Goal: Use online tool/utility: Utilize a website feature to perform a specific function

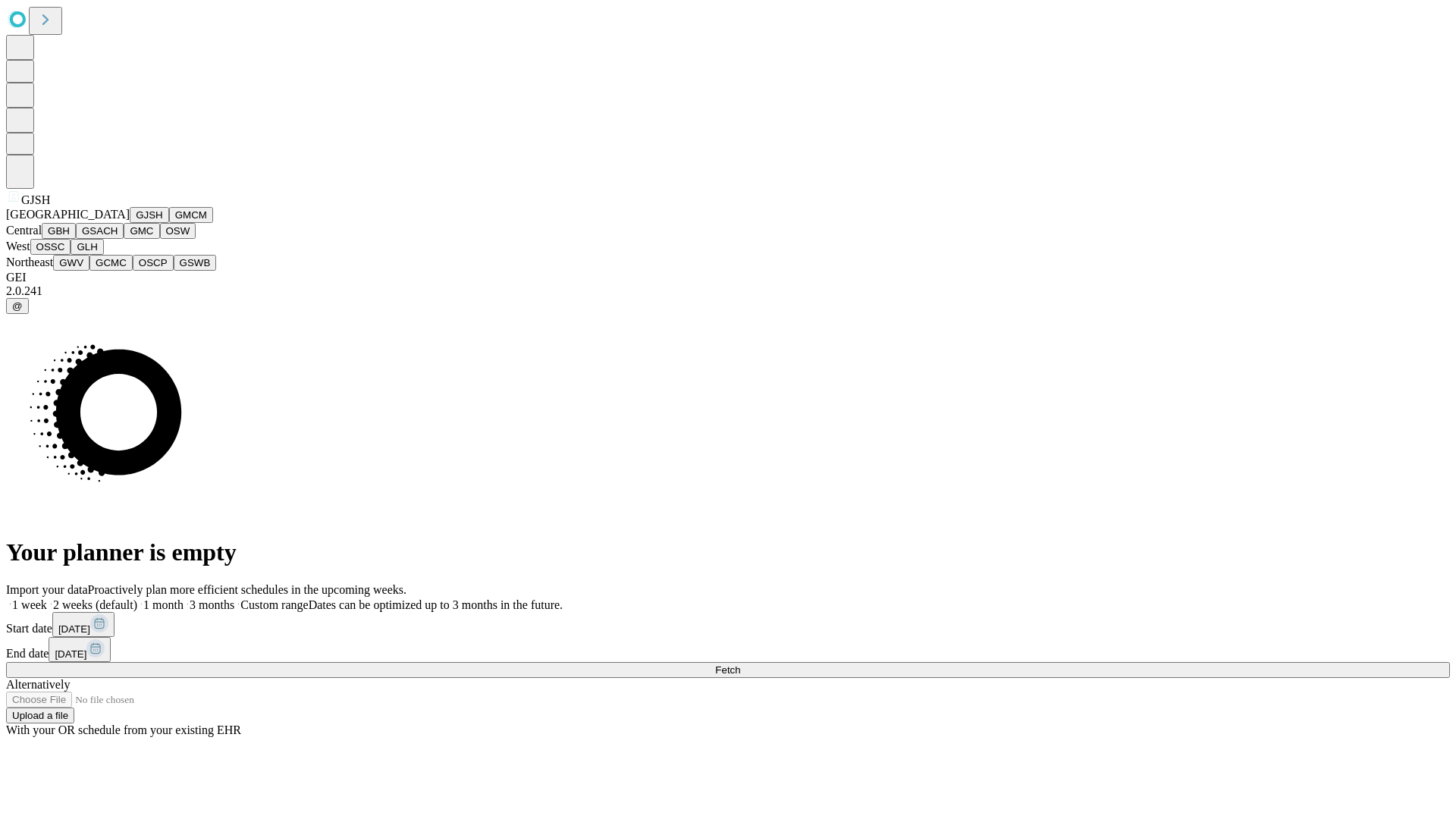
click at [129, 223] on button "GJSH" at bounding box center [149, 215] width 40 height 16
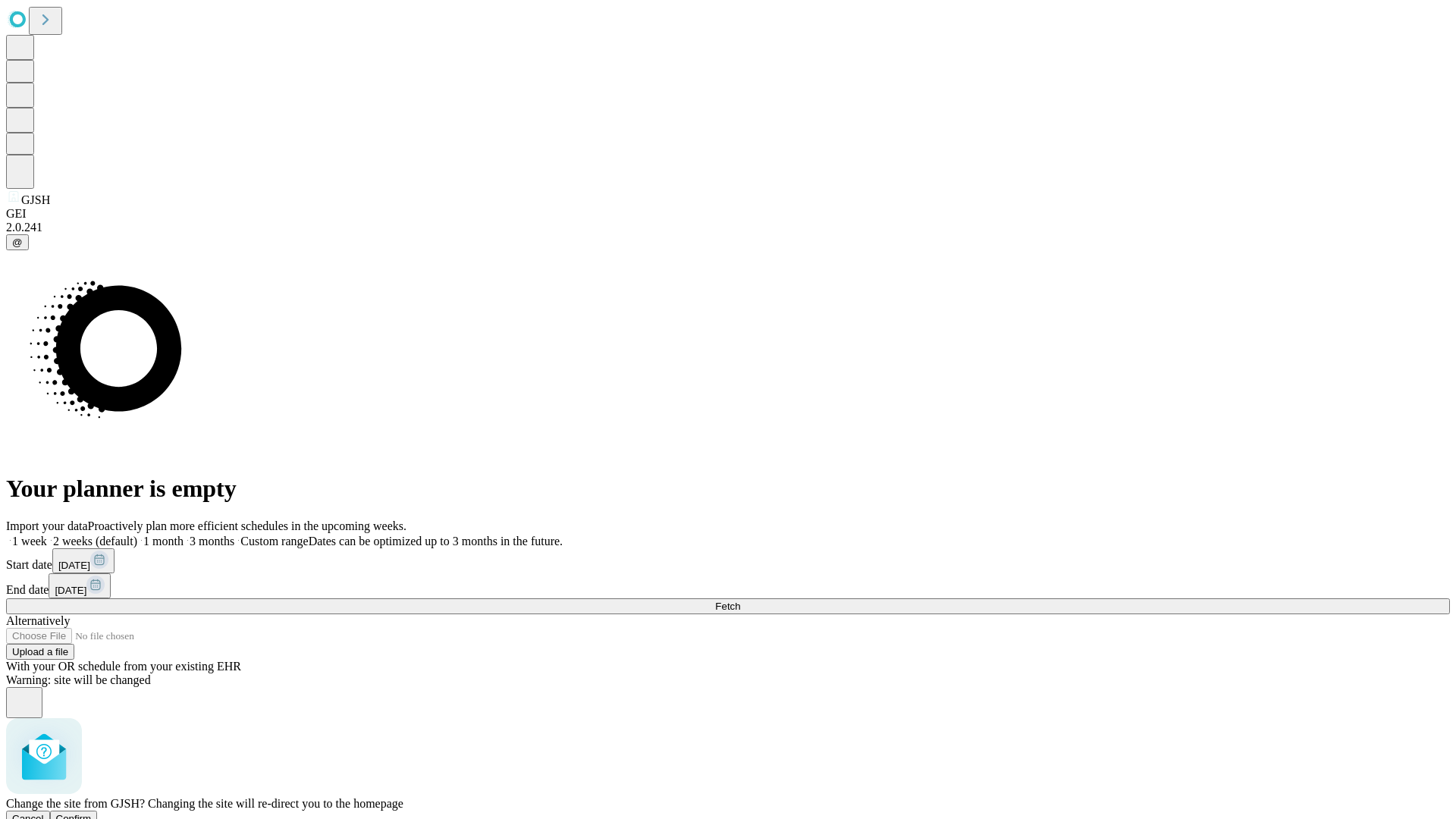
click at [92, 813] on span "Confirm" at bounding box center [73, 819] width 36 height 12
click at [47, 534] on label "1 week" at bounding box center [26, 540] width 41 height 13
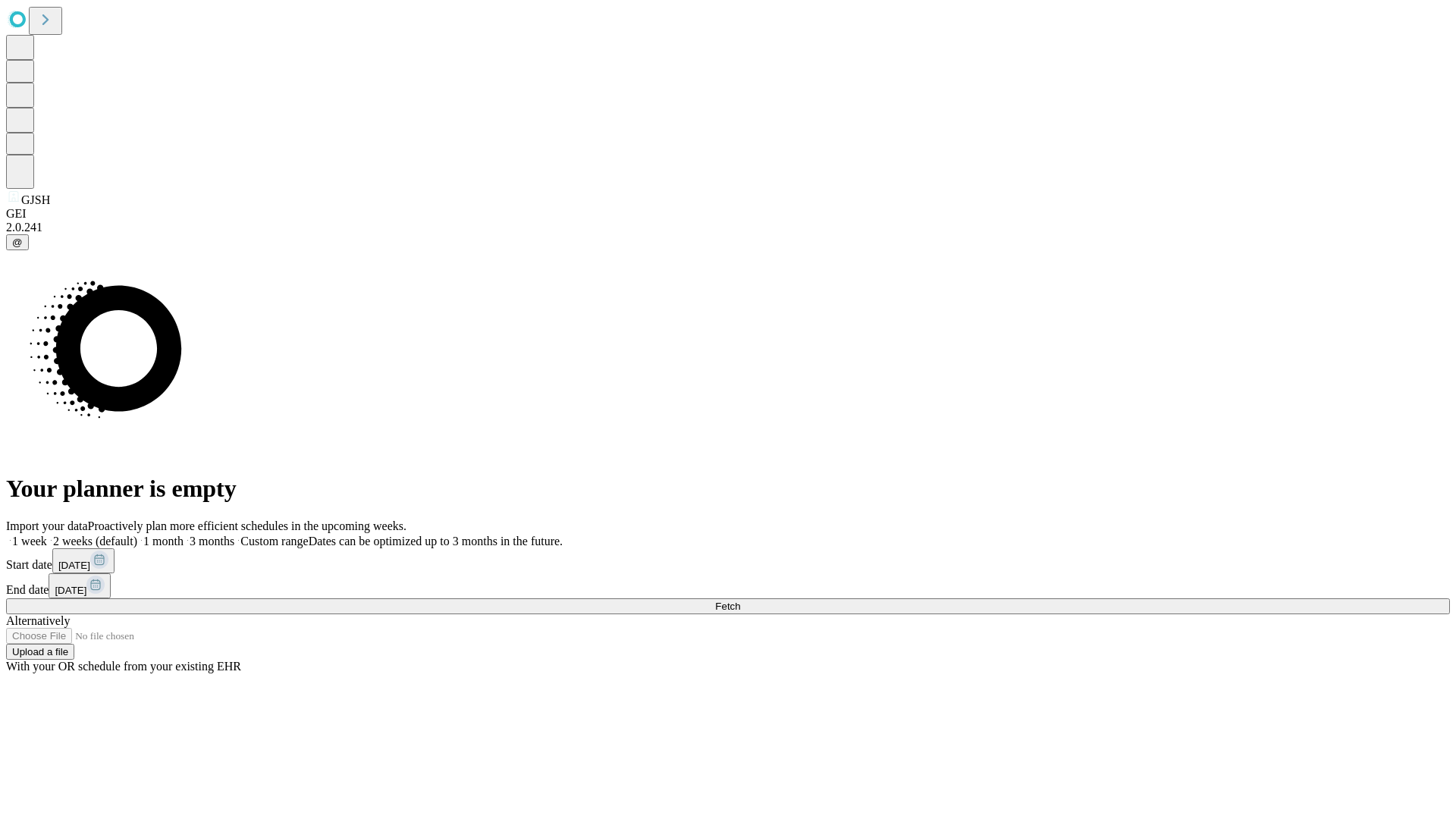
click at [740, 601] on span "Fetch" at bounding box center [728, 607] width 25 height 12
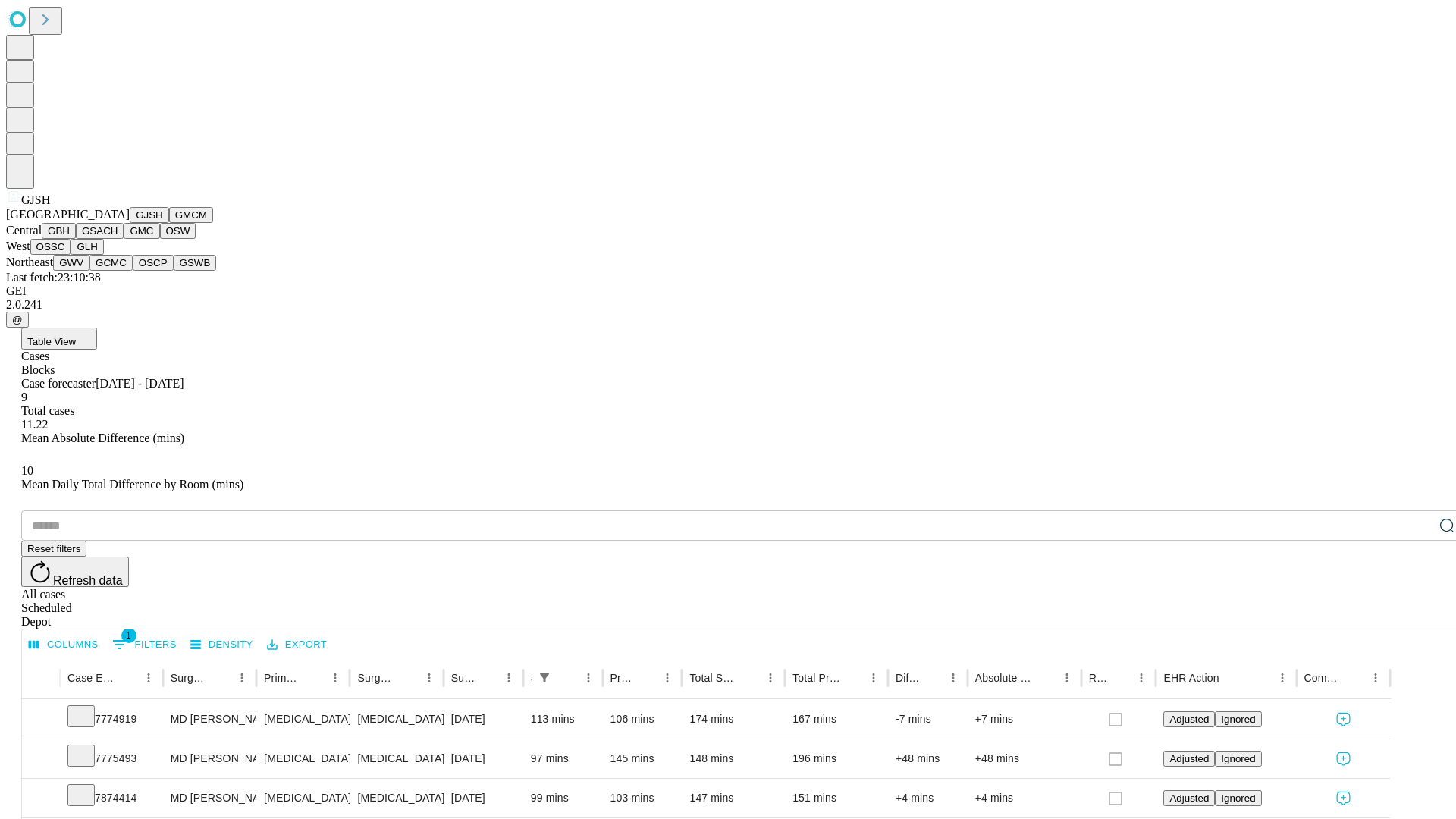
click at [169, 223] on button "GMCM" at bounding box center [191, 215] width 44 height 16
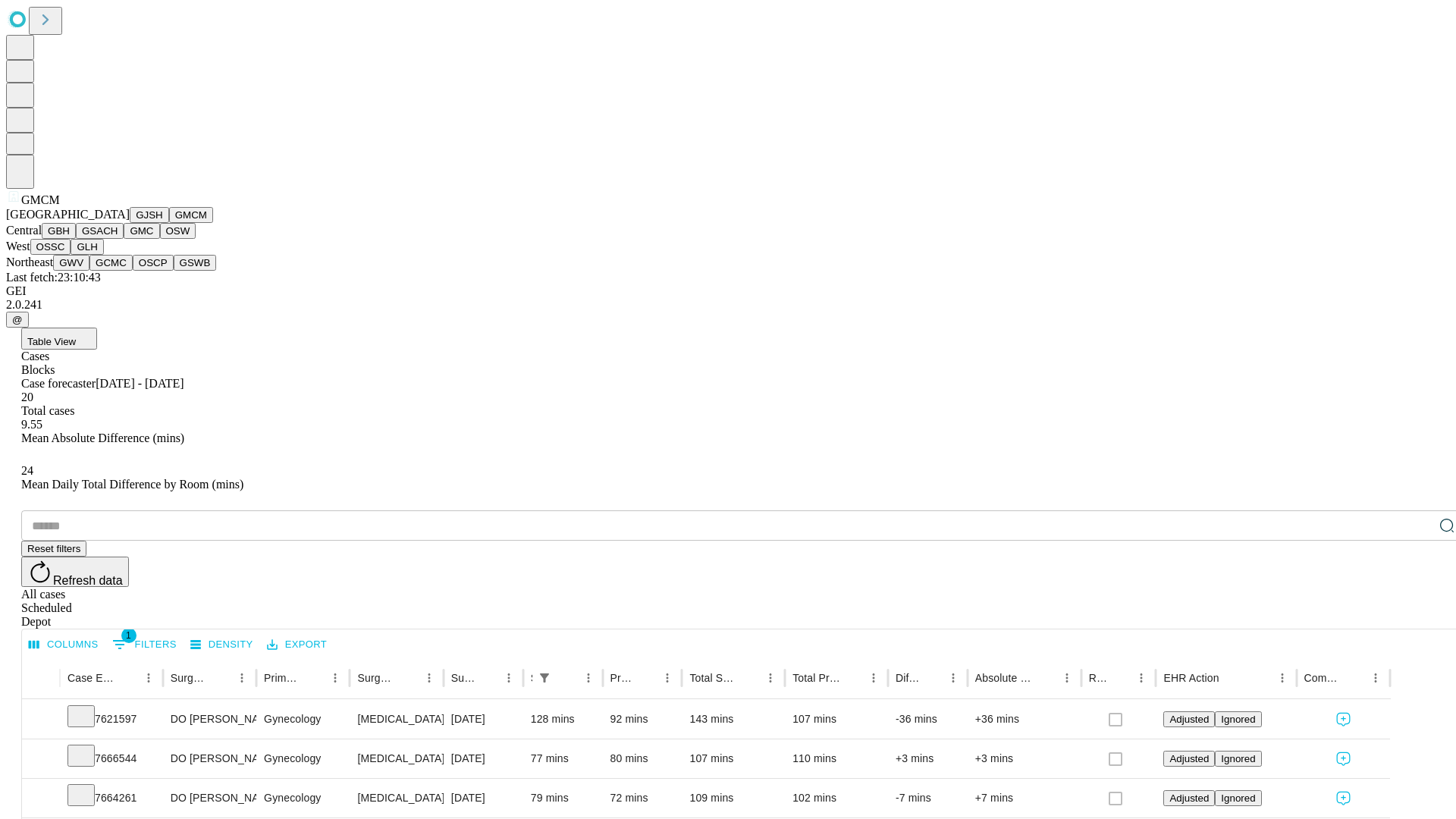
click at [76, 239] on button "GBH" at bounding box center [58, 231] width 34 height 16
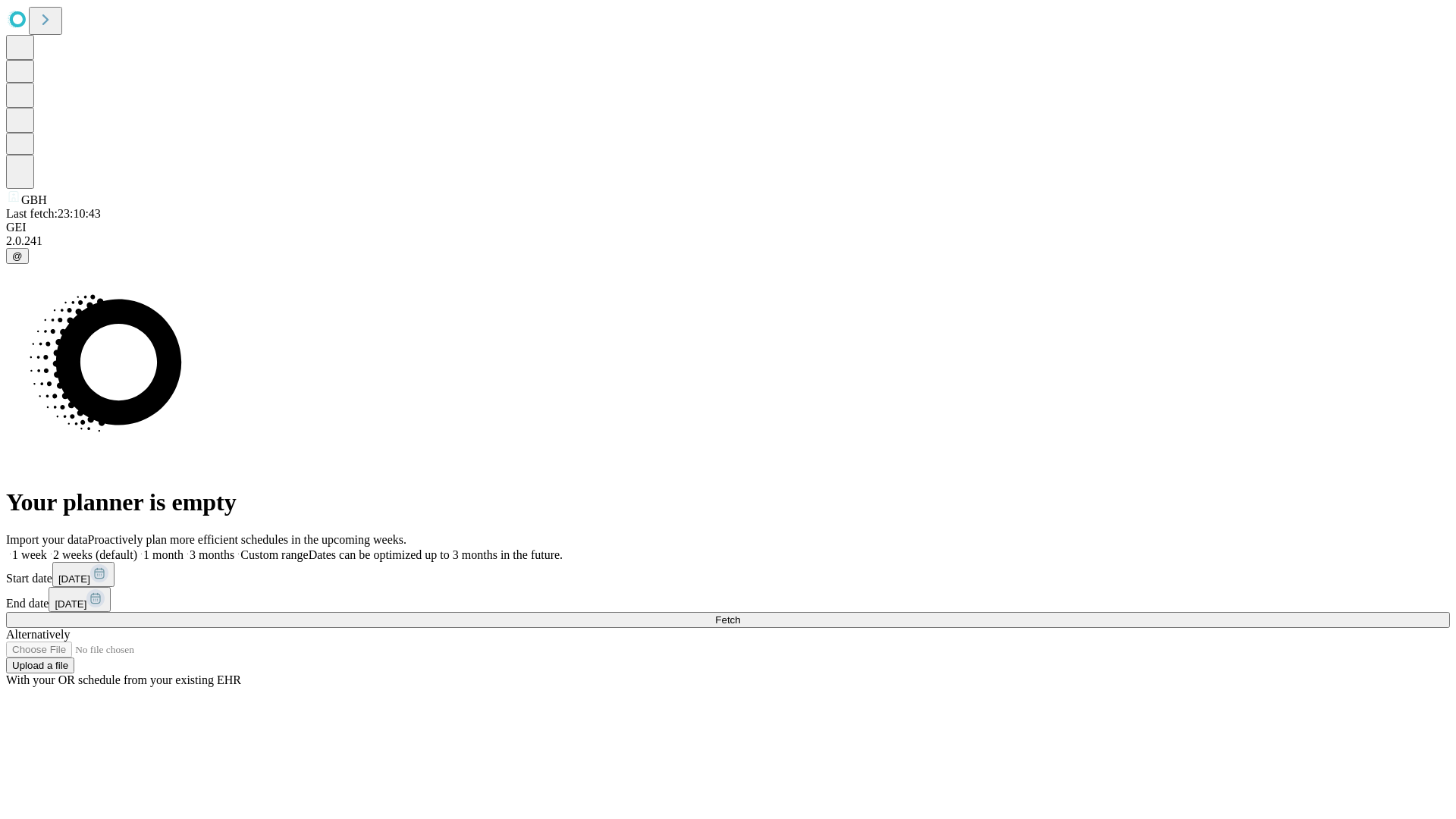
click at [47, 548] on label "1 week" at bounding box center [26, 554] width 41 height 13
click at [740, 614] on span "Fetch" at bounding box center [728, 620] width 25 height 12
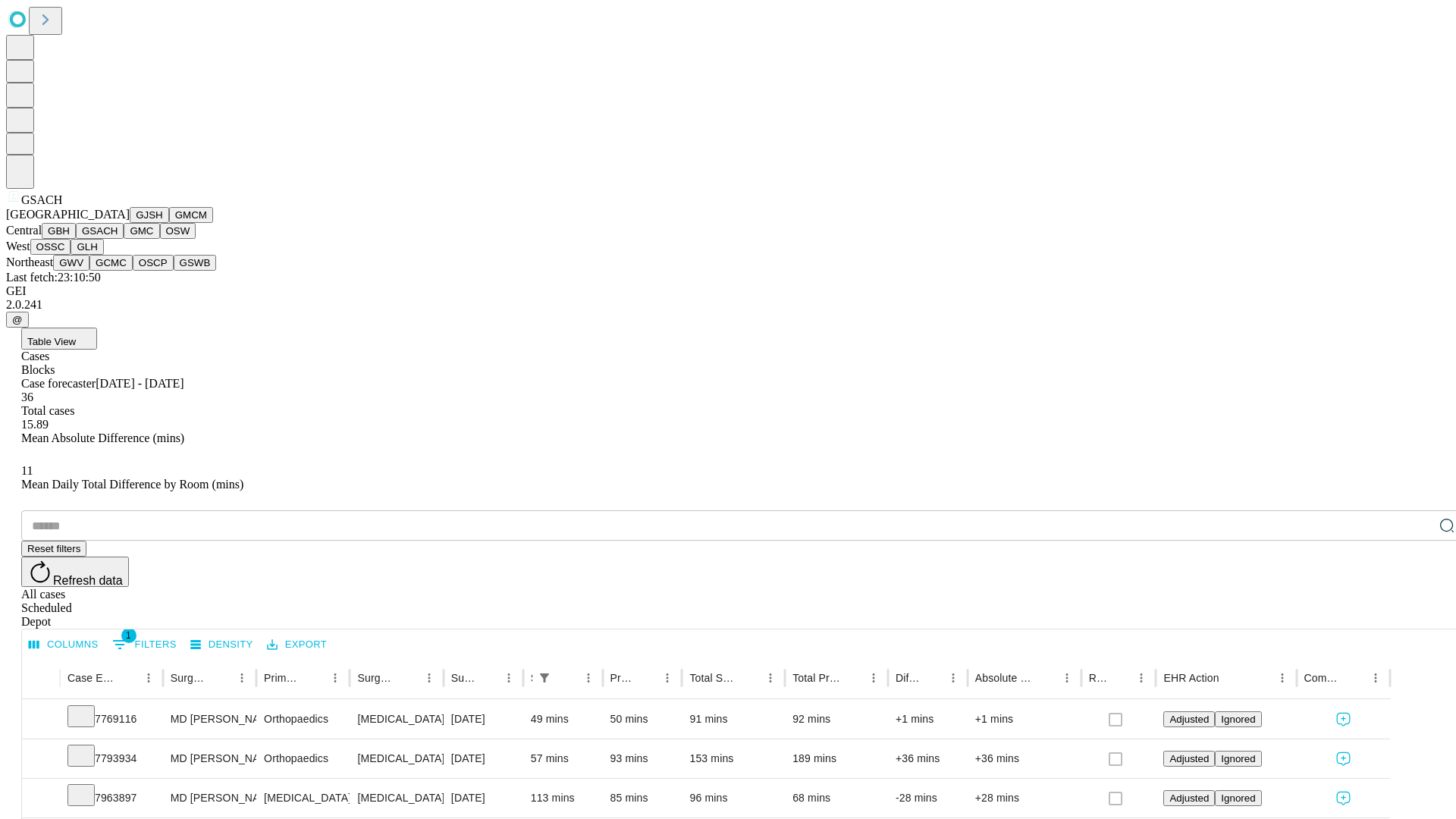
click at [124, 239] on button "GMC" at bounding box center [141, 231] width 36 height 16
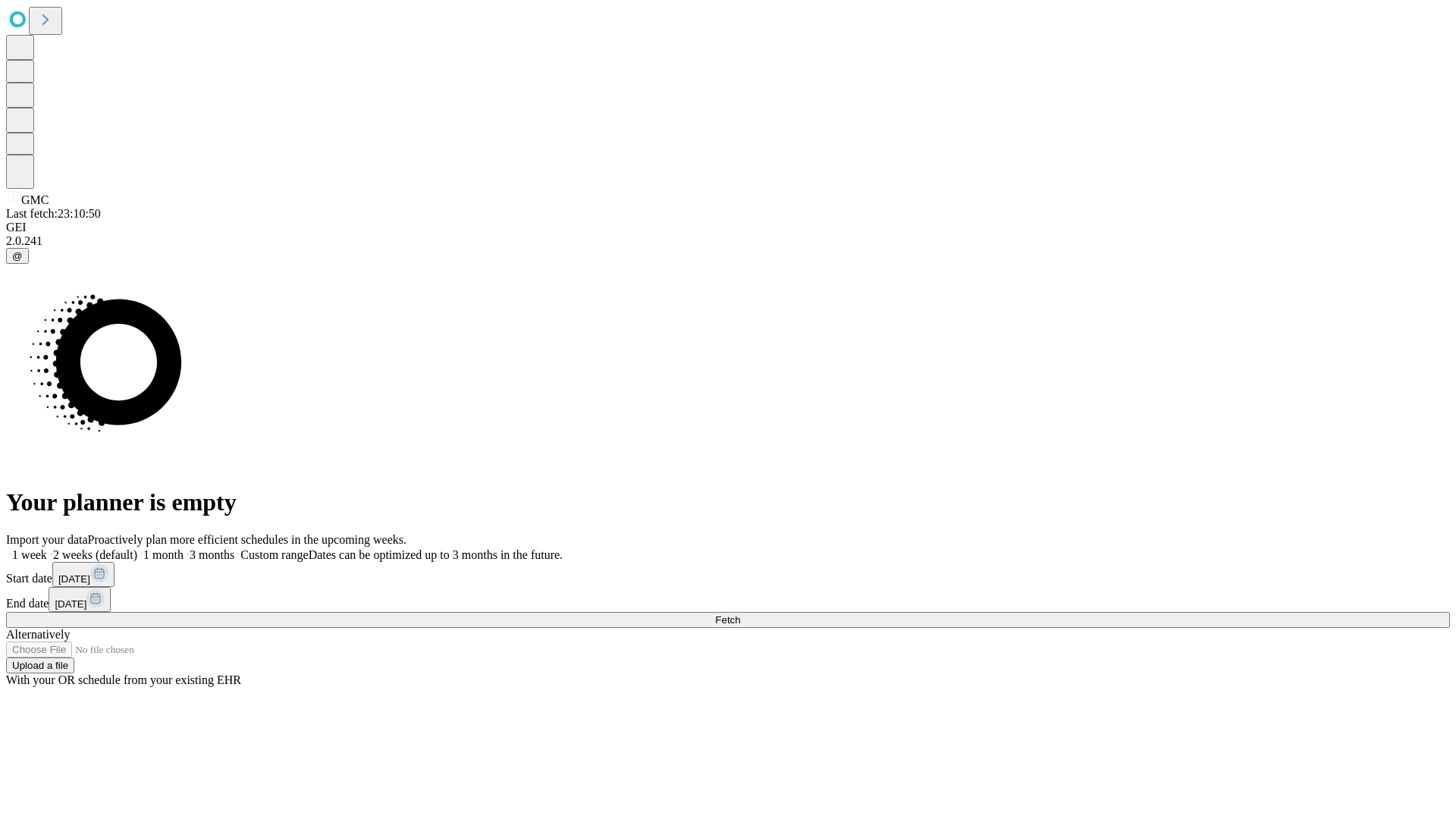
click at [740, 614] on span "Fetch" at bounding box center [728, 620] width 25 height 12
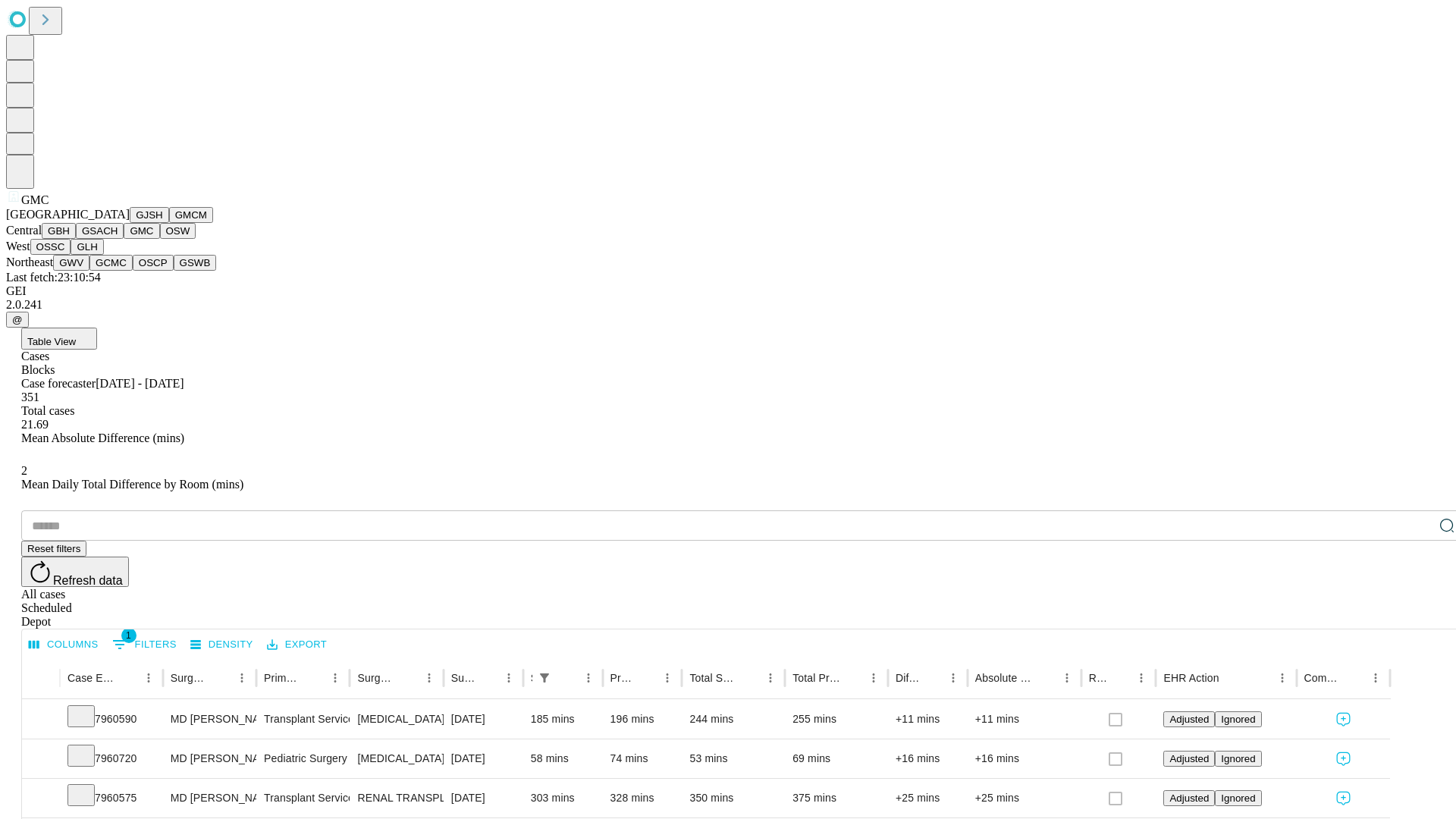
click at [160, 239] on button "OSW" at bounding box center [179, 231] width 37 height 16
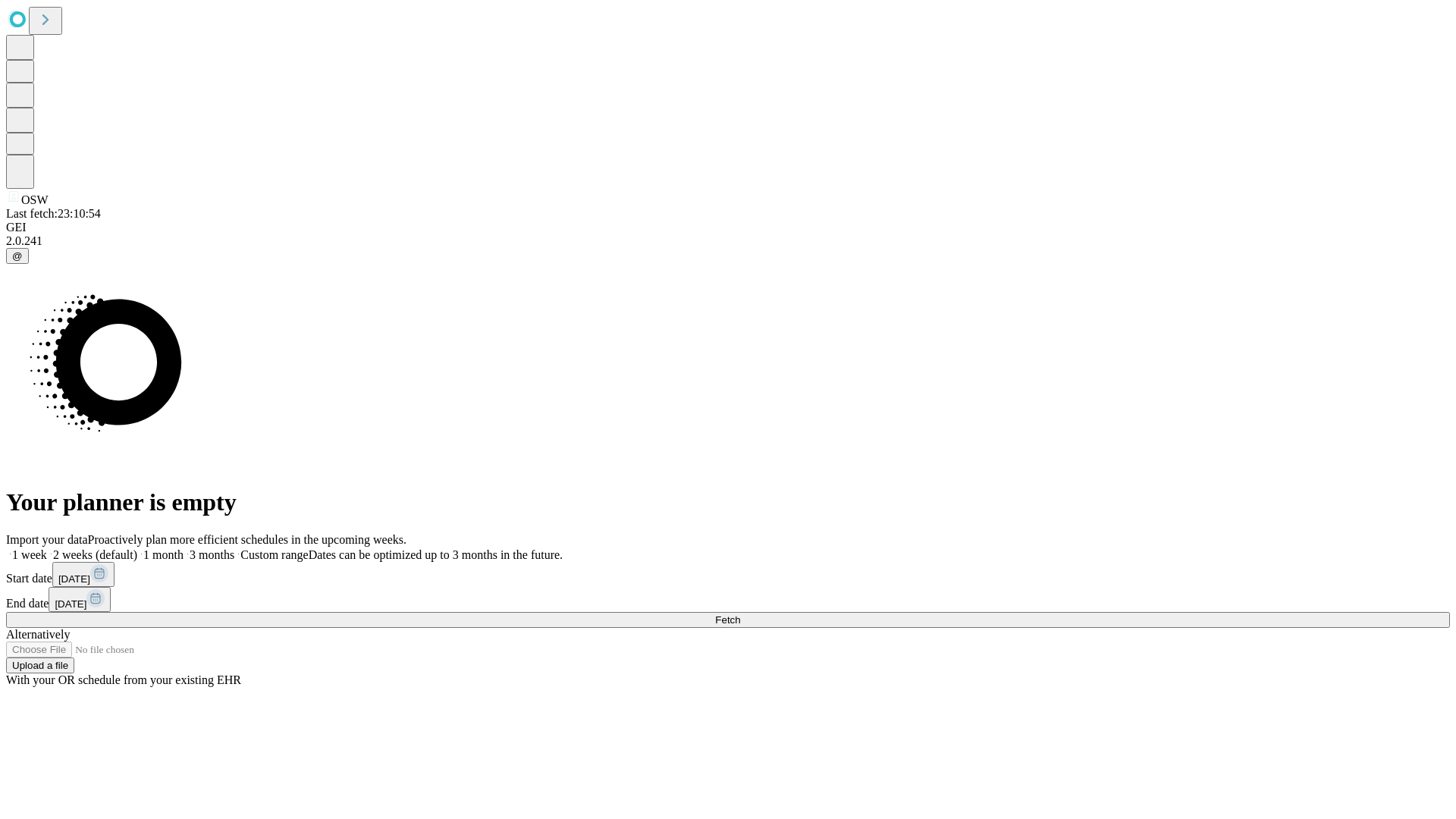
click at [47, 548] on label "1 week" at bounding box center [26, 554] width 41 height 13
click at [740, 614] on span "Fetch" at bounding box center [728, 620] width 25 height 12
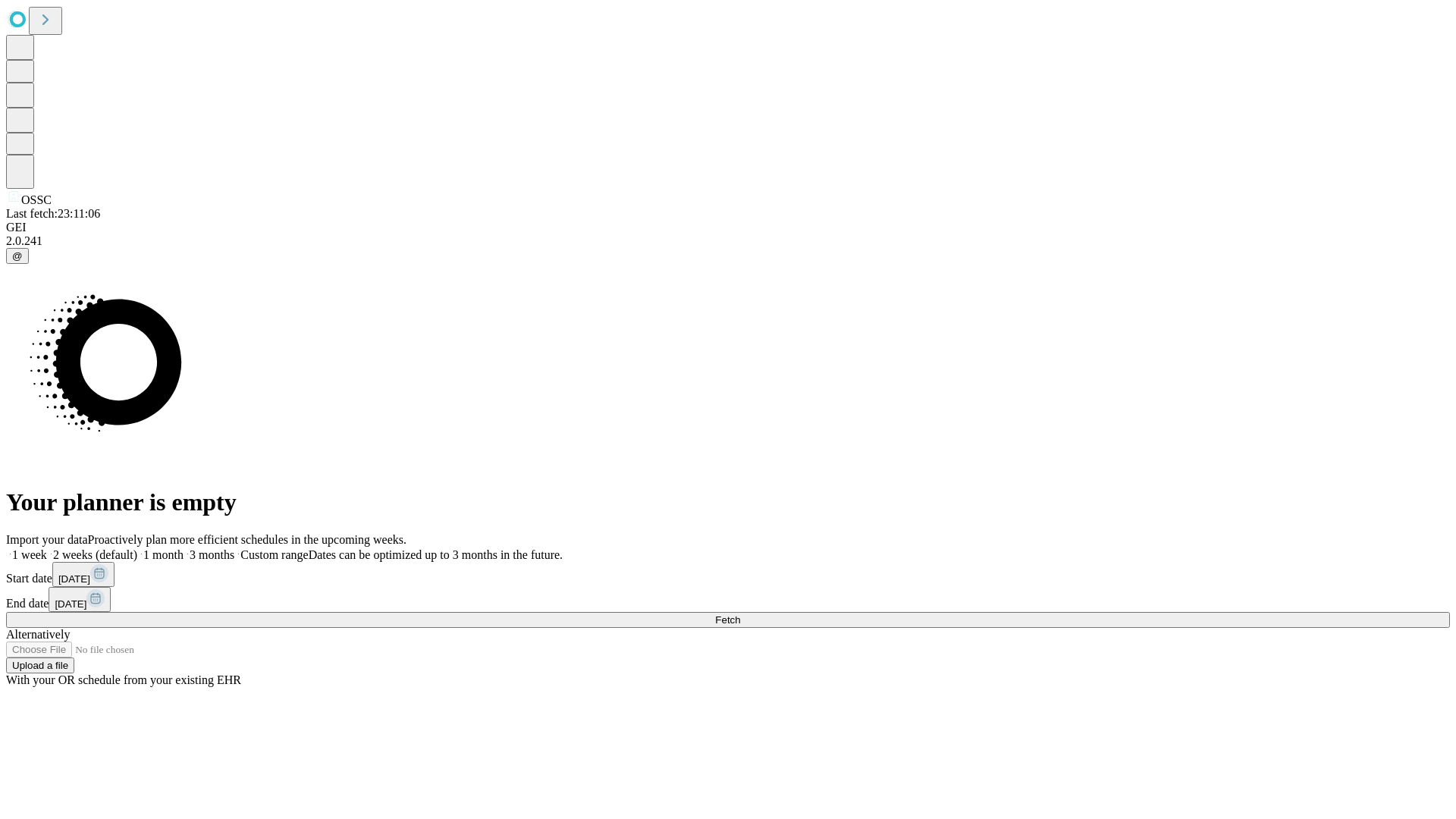
click at [47, 548] on label "1 week" at bounding box center [26, 554] width 41 height 13
click at [740, 614] on span "Fetch" at bounding box center [728, 620] width 25 height 12
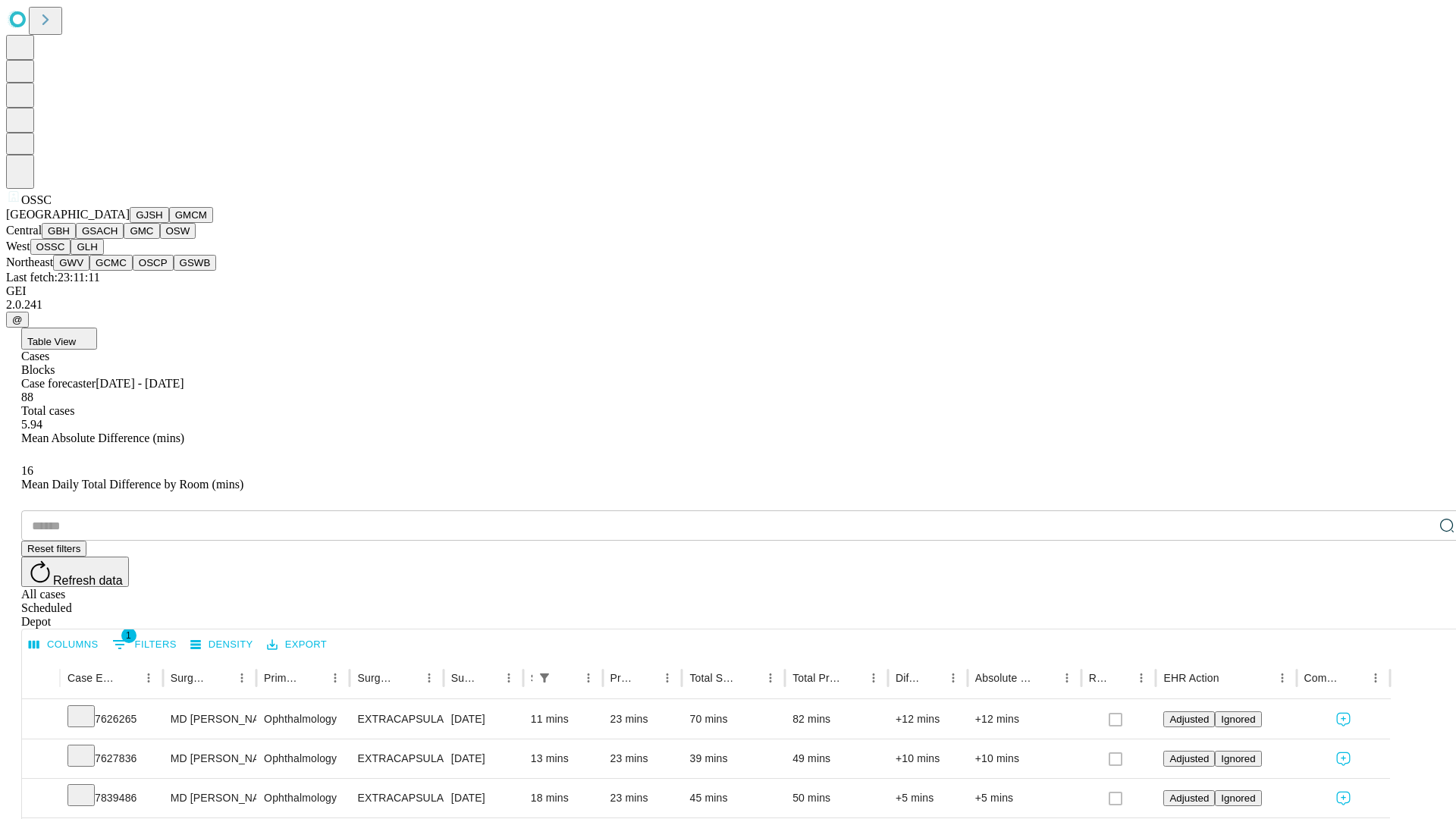
click at [103, 255] on button "GLH" at bounding box center [87, 247] width 33 height 16
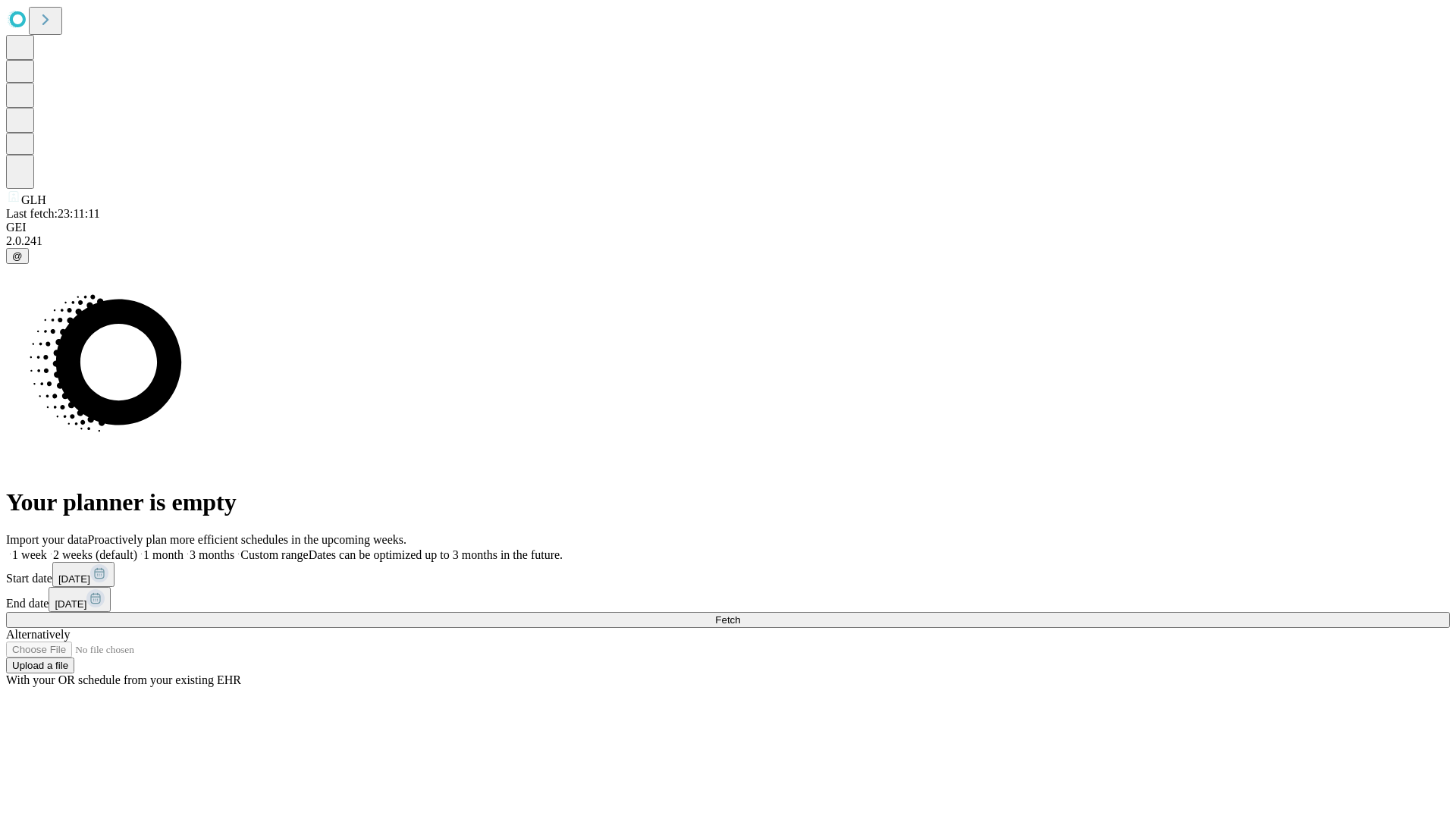
click at [47, 548] on label "1 week" at bounding box center [26, 554] width 41 height 13
click at [740, 614] on span "Fetch" at bounding box center [728, 620] width 25 height 12
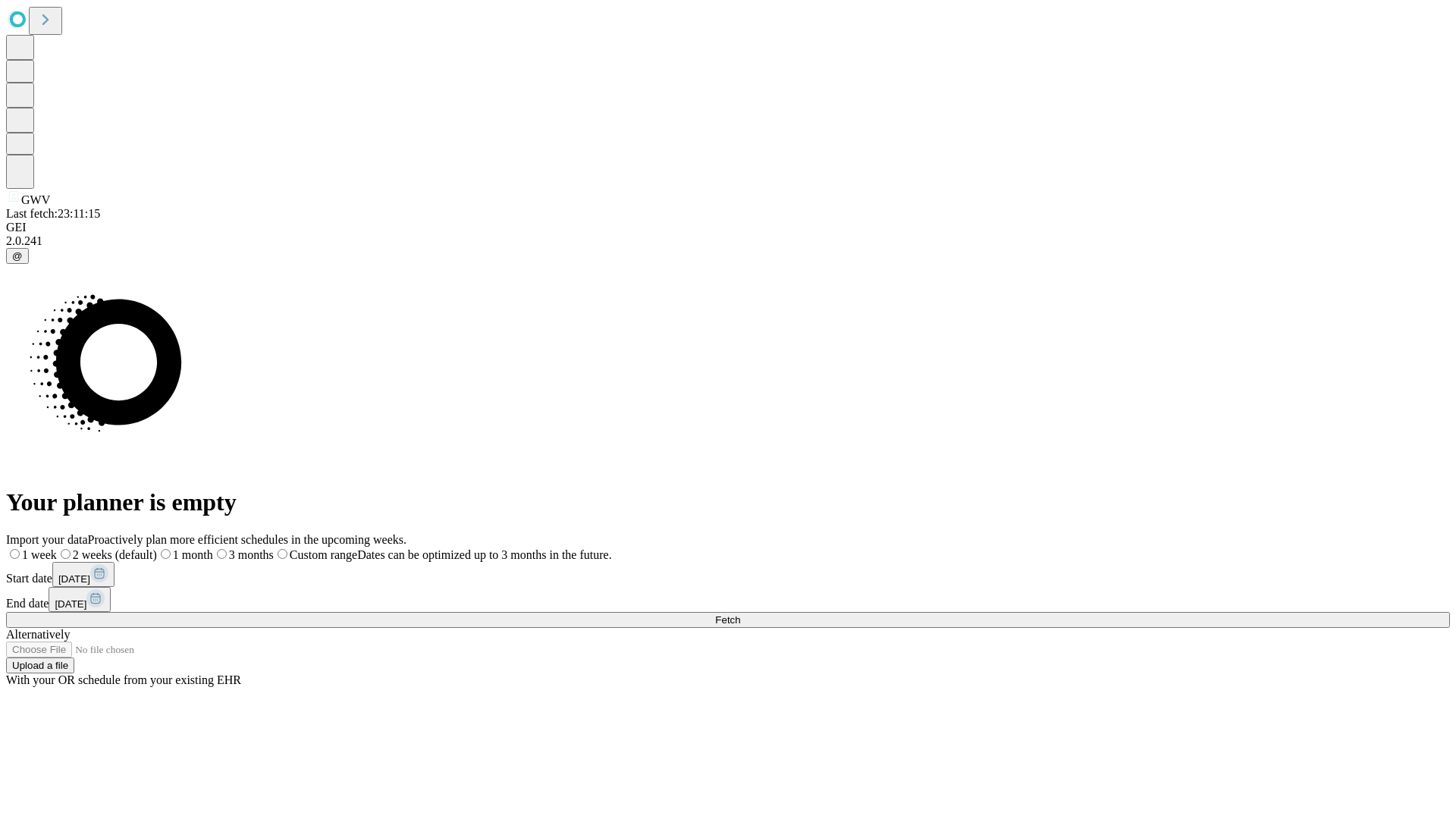
click at [57, 548] on label "1 week" at bounding box center [31, 554] width 51 height 13
click at [740, 614] on span "Fetch" at bounding box center [728, 620] width 25 height 12
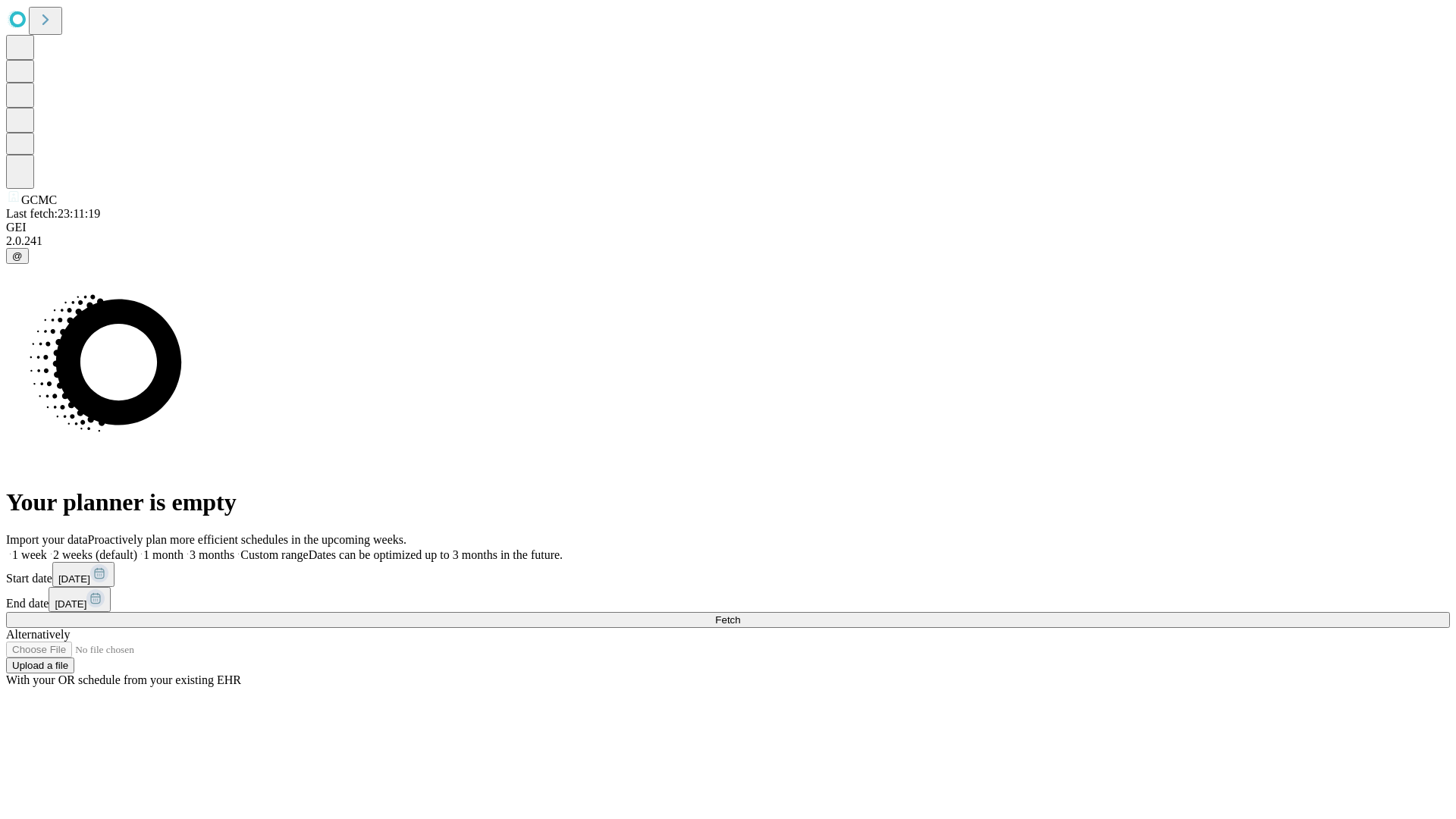
click at [47, 548] on label "1 week" at bounding box center [26, 554] width 41 height 13
click at [740, 614] on span "Fetch" at bounding box center [728, 620] width 25 height 12
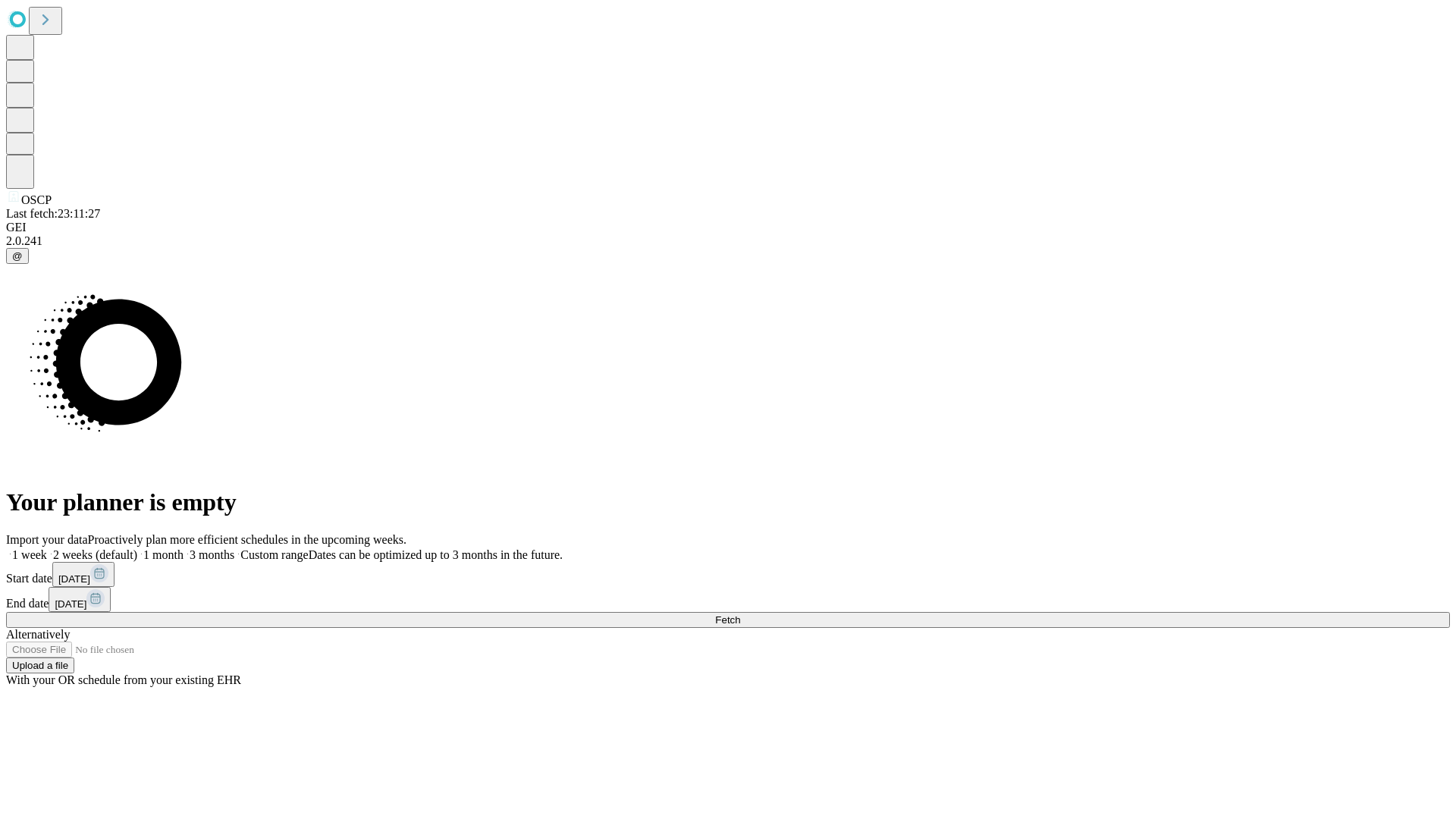
click at [47, 548] on label "1 week" at bounding box center [26, 554] width 41 height 13
click at [740, 614] on span "Fetch" at bounding box center [728, 620] width 25 height 12
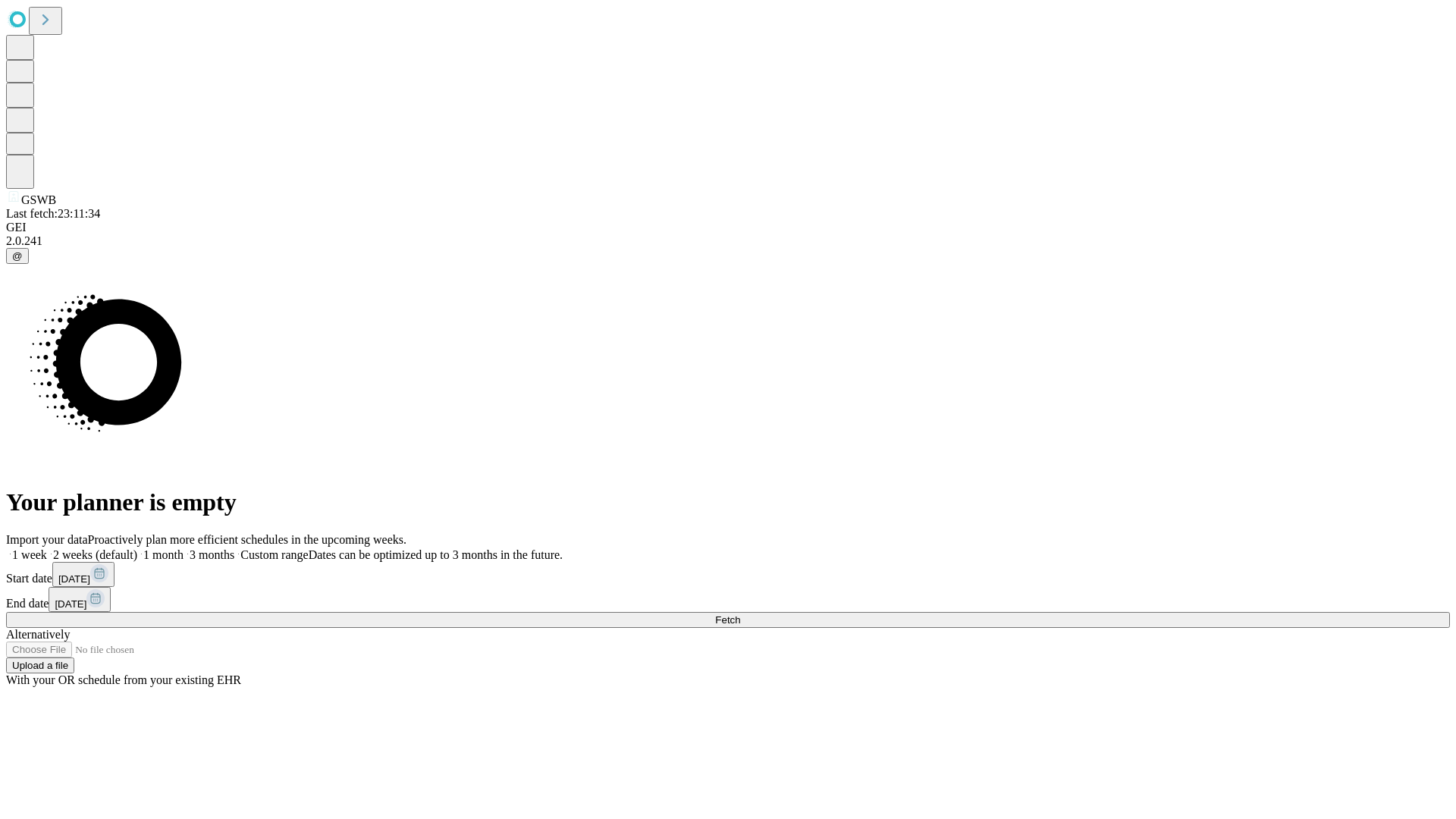
click at [47, 548] on label "1 week" at bounding box center [26, 554] width 41 height 13
click at [740, 614] on span "Fetch" at bounding box center [728, 620] width 25 height 12
